Goal: Find specific page/section: Find specific page/section

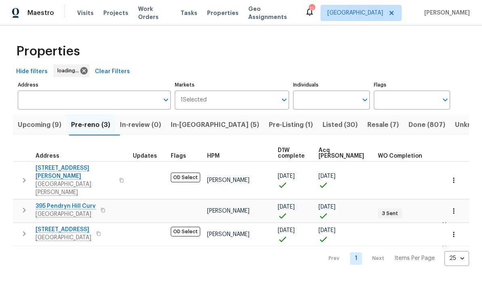
click at [80, 13] on span "Visits" at bounding box center [85, 13] width 17 height 8
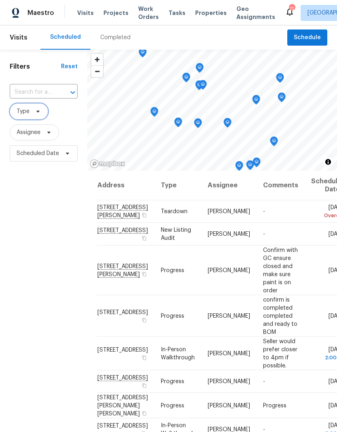
click at [23, 113] on span "Type" at bounding box center [23, 111] width 13 height 8
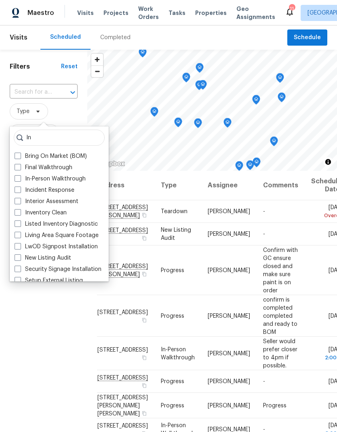
type input "In"
click at [18, 178] on span at bounding box center [18, 178] width 6 height 6
click at [18, 178] on input "In-Person Walkthrough" at bounding box center [17, 177] width 5 height 5
checkbox input "true"
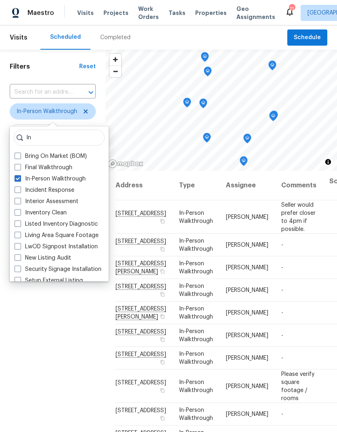
click at [31, 286] on div "Filters Reset ​ In-Person Walkthrough Assignee Scheduled Date" at bounding box center [52, 283] width 105 height 467
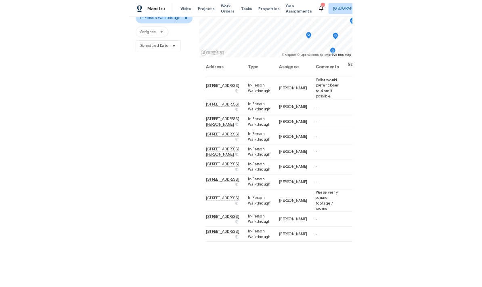
scroll to position [78, 0]
